Goal: Navigation & Orientation: Find specific page/section

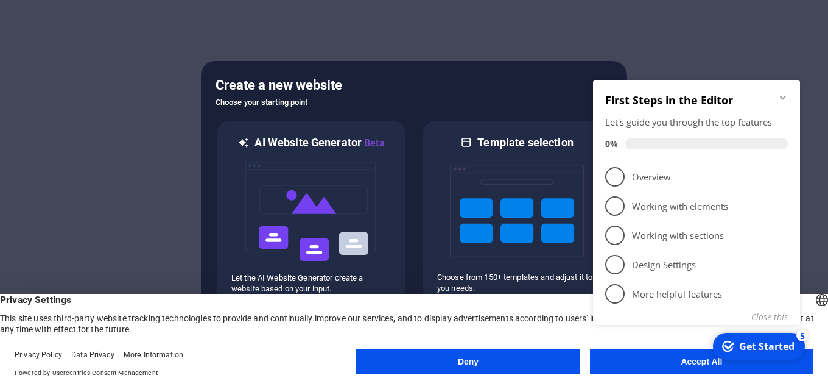
click at [691, 368] on button "Accept All" at bounding box center [702, 361] width 224 height 24
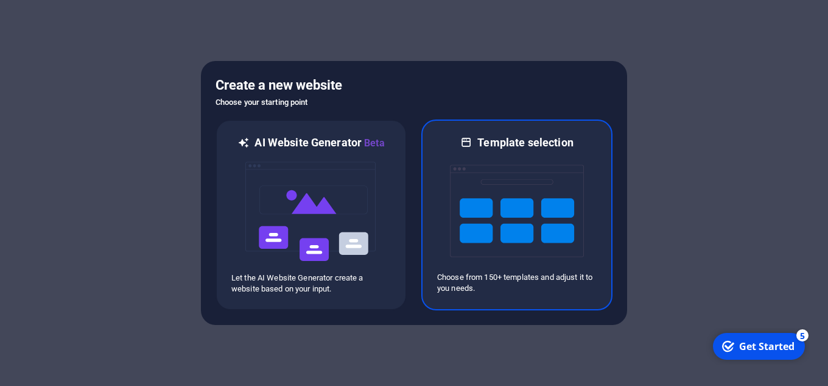
click at [492, 191] on img at bounding box center [517, 211] width 134 height 122
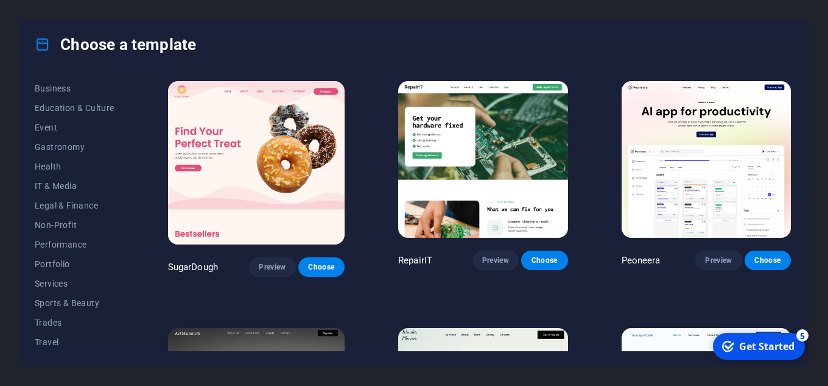
scroll to position [189, 0]
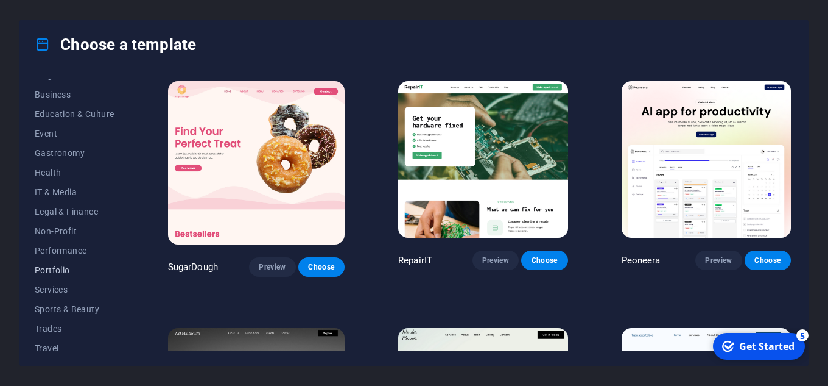
click at [56, 269] on span "Portfolio" at bounding box center [75, 270] width 80 height 10
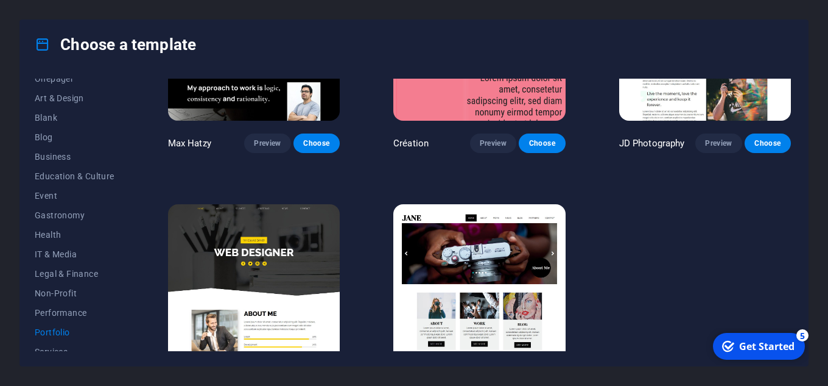
scroll to position [125, 0]
click at [38, 194] on span "Event" at bounding box center [75, 197] width 80 height 10
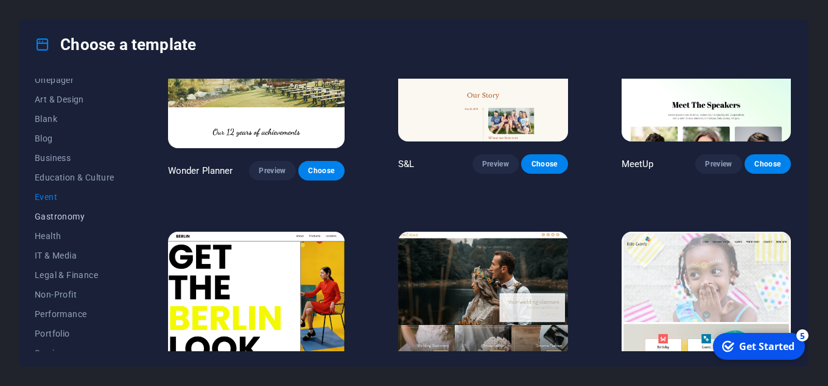
scroll to position [65, 0]
click at [36, 192] on button "Blog" at bounding box center [75, 198] width 80 height 19
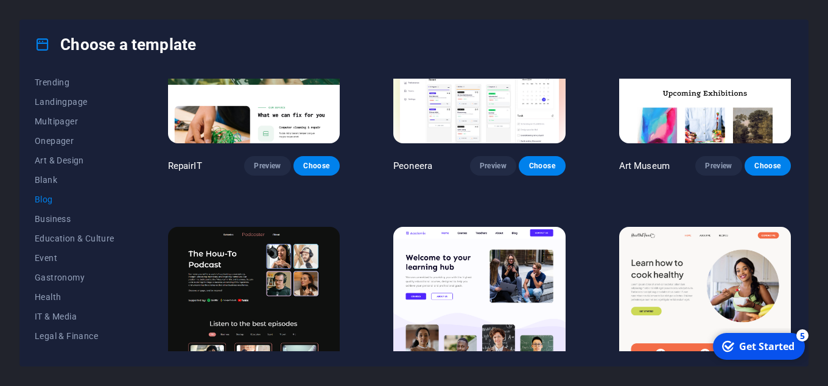
scroll to position [1304, 0]
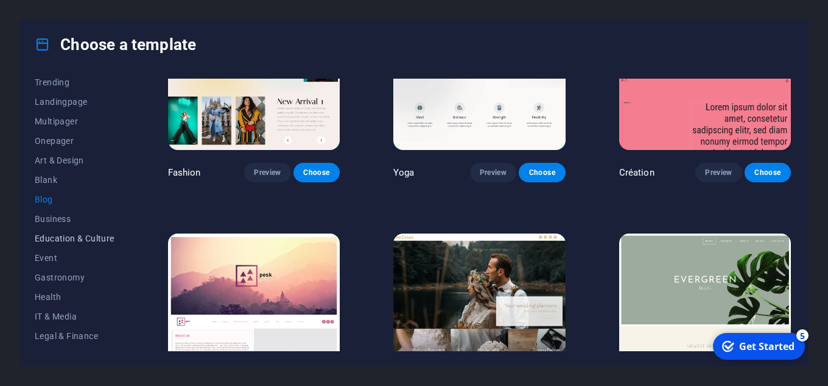
click at [72, 238] on span "Education & Culture" at bounding box center [75, 238] width 80 height 10
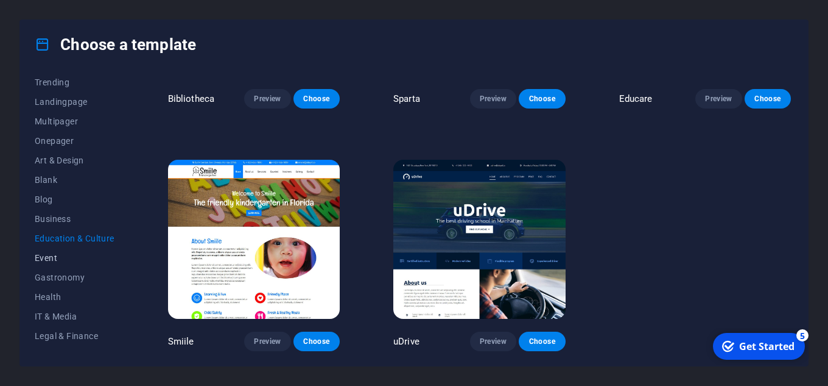
scroll to position [401, 0]
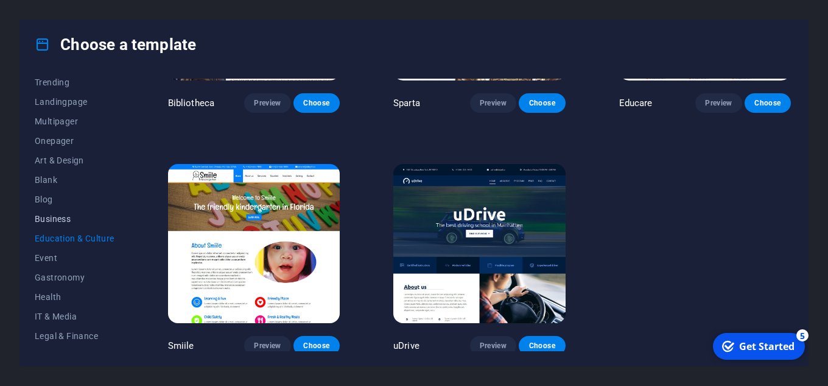
click at [52, 220] on span "Business" at bounding box center [75, 219] width 80 height 10
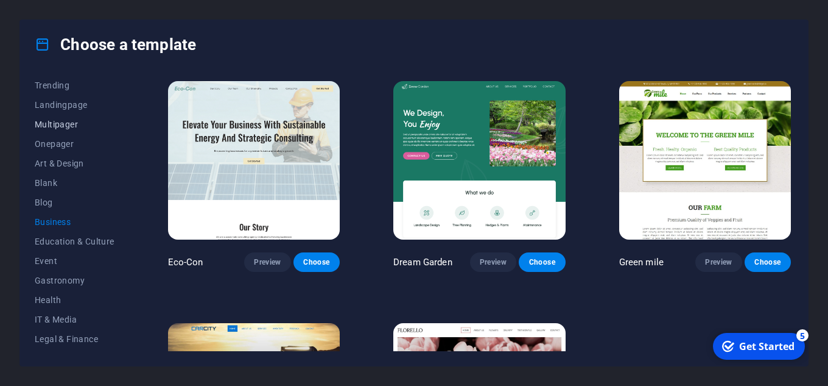
scroll to position [0, 0]
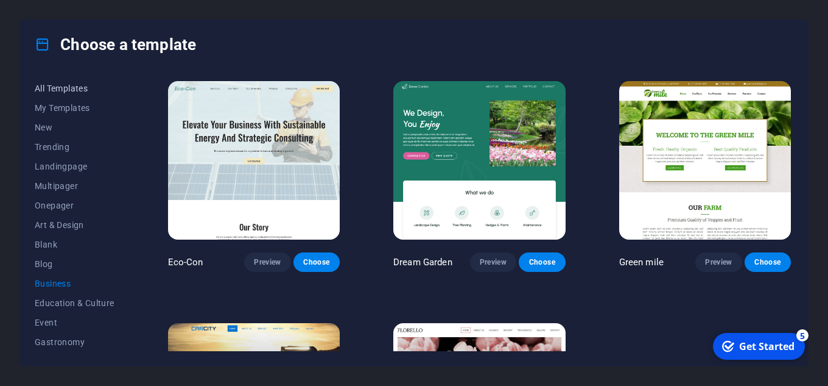
click at [68, 88] on span "All Templates" at bounding box center [75, 88] width 80 height 10
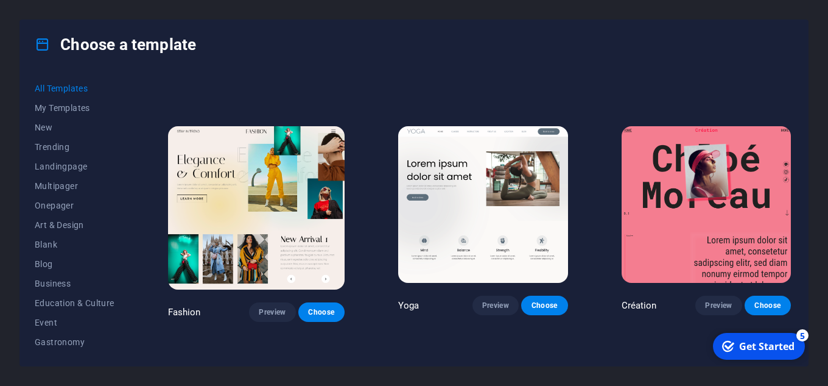
scroll to position [3715, 0]
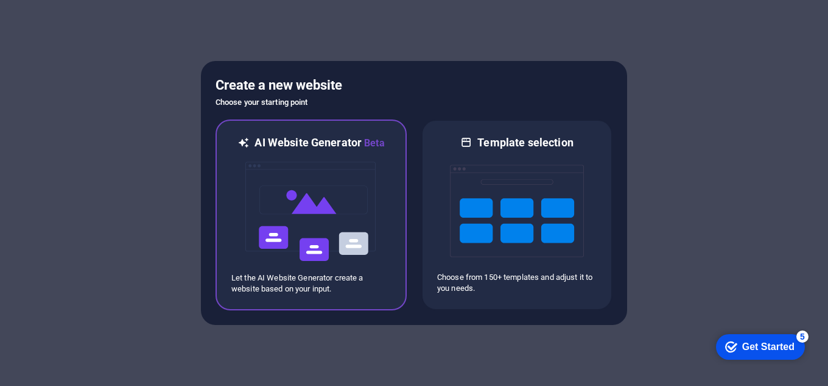
click at [317, 206] on img at bounding box center [311, 211] width 134 height 122
